Goal: Task Accomplishment & Management: Complete application form

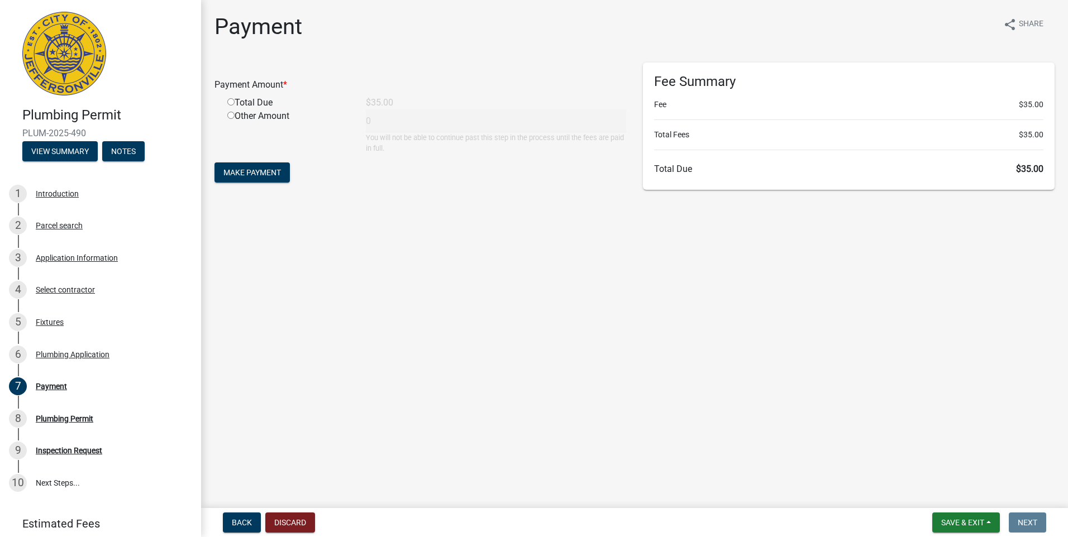
click at [232, 104] on input "radio" at bounding box center [230, 101] width 7 height 7
radio input "true"
type input "35"
click at [246, 170] on span "Make Payment" at bounding box center [252, 172] width 58 height 9
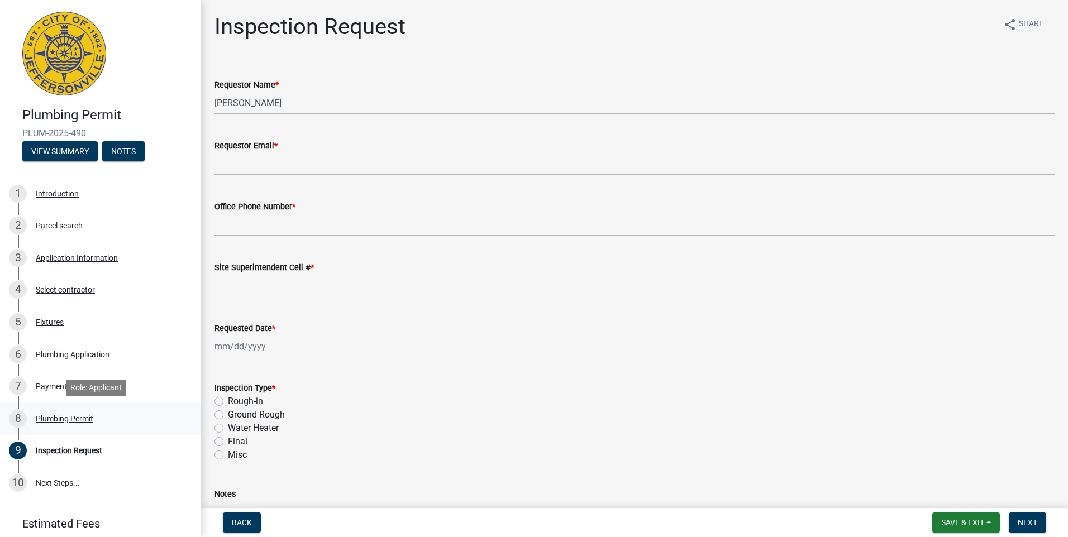
click at [50, 415] on div "Plumbing Permit" at bounding box center [65, 419] width 58 height 8
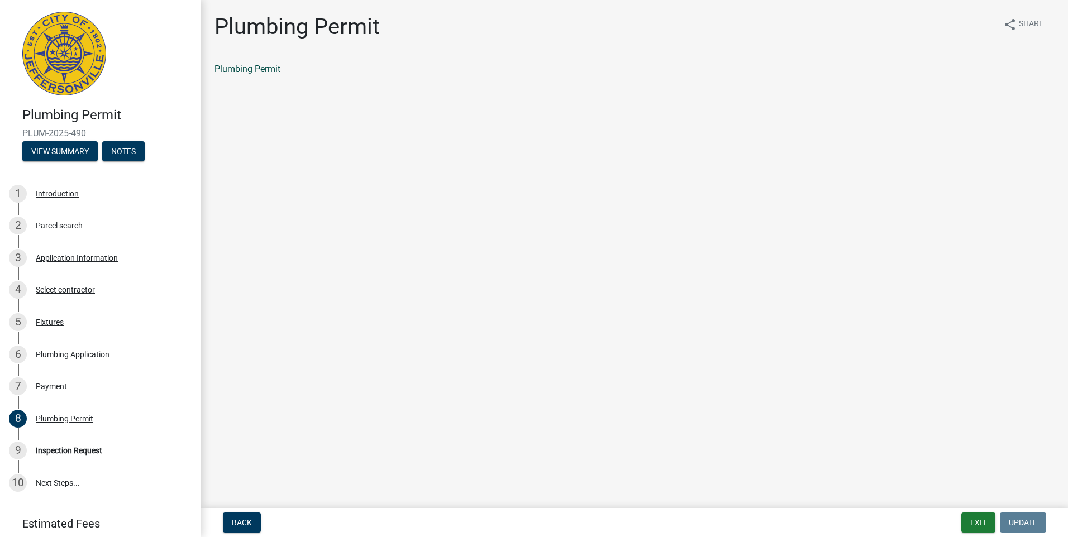
click at [231, 69] on link "Plumbing Permit" at bounding box center [247, 69] width 66 height 11
